Goal: Information Seeking & Learning: Learn about a topic

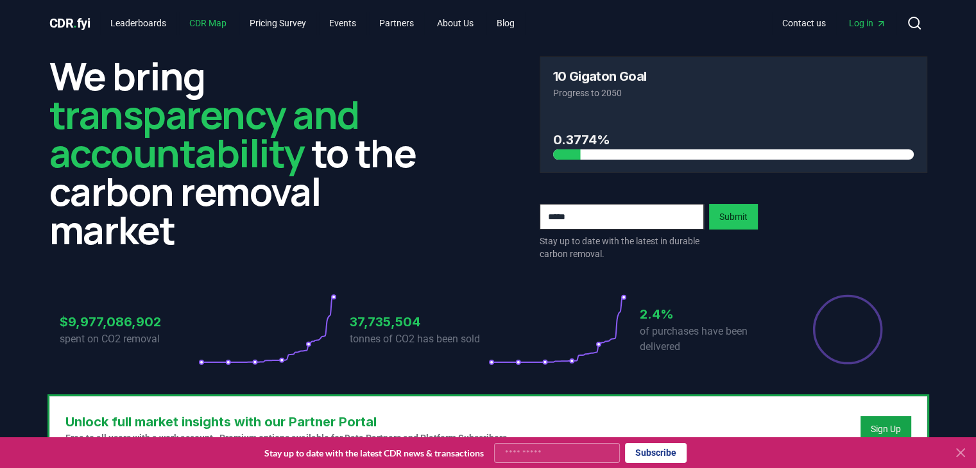
click at [211, 23] on link "CDR Map" at bounding box center [208, 23] width 58 height 23
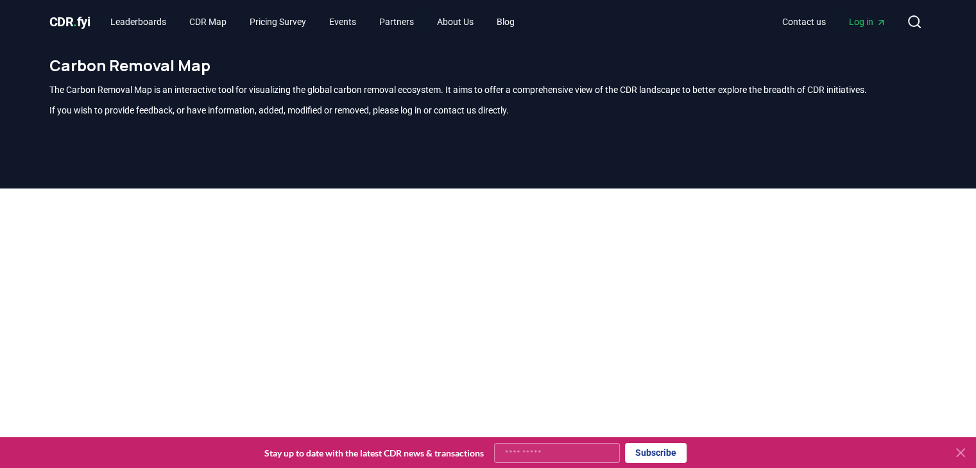
scroll to position [49, 0]
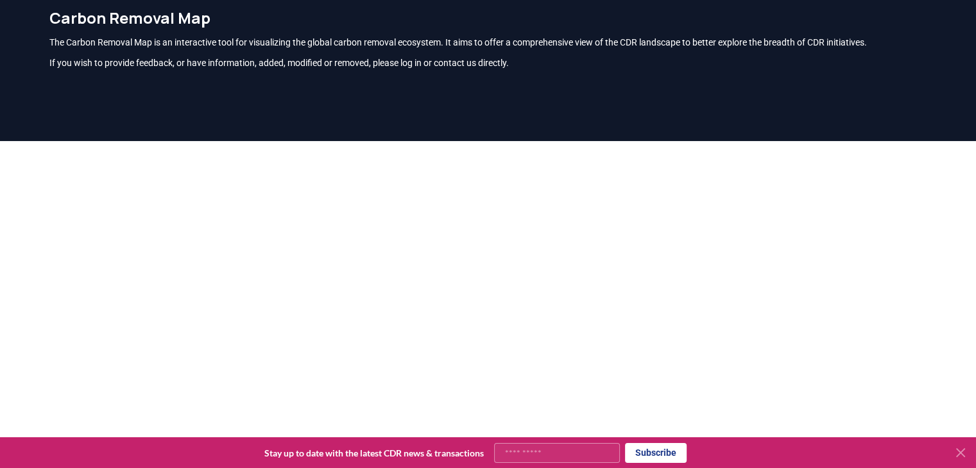
click at [956, 450] on icon at bounding box center [959, 452] width 15 height 15
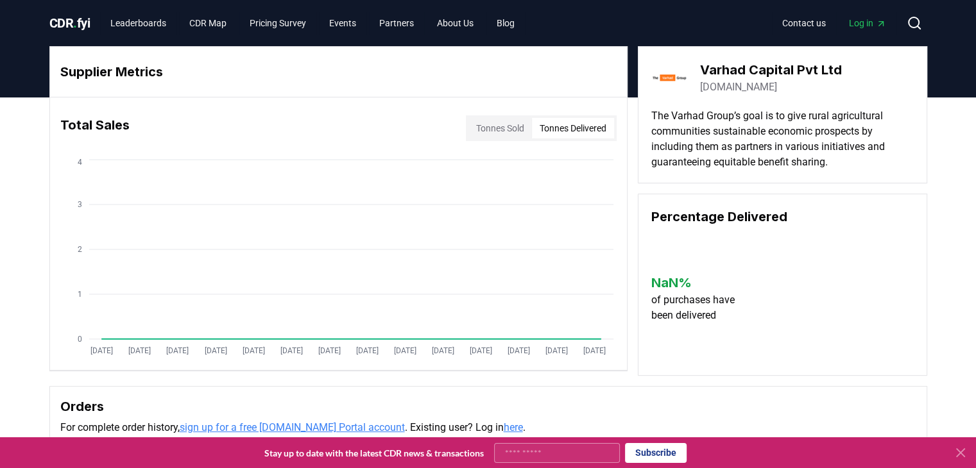
click at [587, 123] on button "Tonnes Delivered" at bounding box center [573, 128] width 82 height 21
click at [500, 121] on button "Tonnes Sold" at bounding box center [499, 128] width 63 height 21
click at [956, 450] on icon at bounding box center [960, 453] width 8 height 8
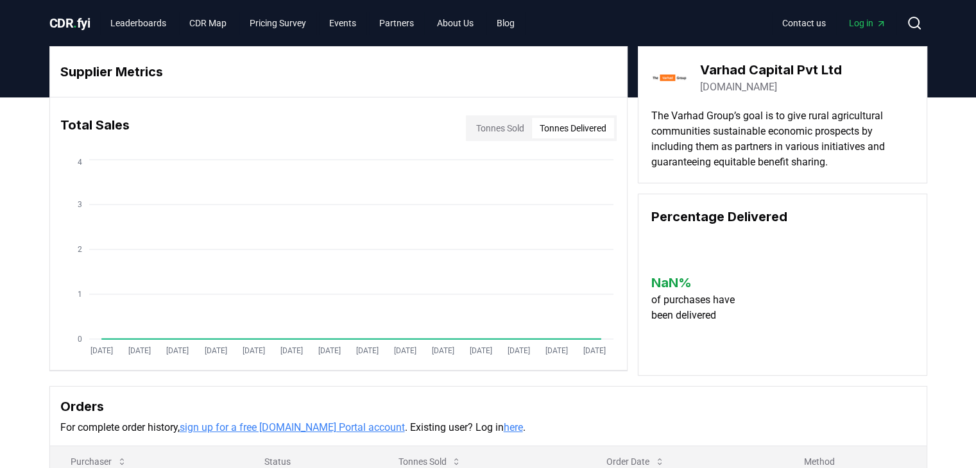
click at [590, 134] on button "Tonnes Delivered" at bounding box center [573, 128] width 82 height 21
